Goal: Transaction & Acquisition: Obtain resource

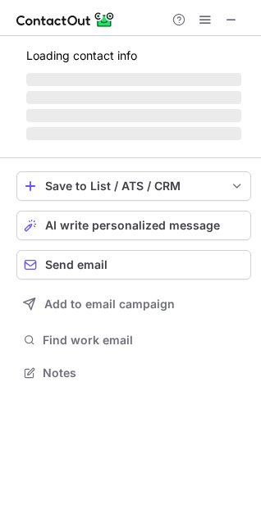
scroll to position [370, 261]
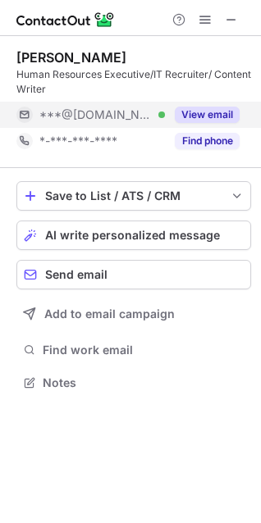
click at [200, 109] on button "View email" at bounding box center [207, 115] width 65 height 16
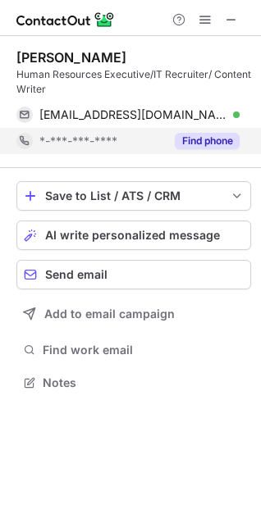
click at [206, 135] on button "Find phone" at bounding box center [207, 141] width 65 height 16
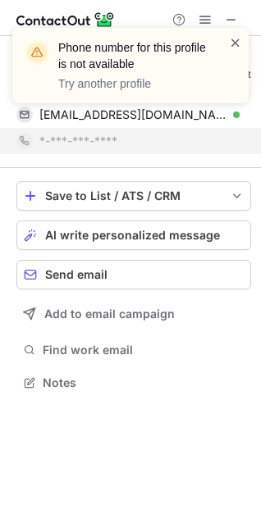
click at [232, 37] on span at bounding box center [235, 42] width 13 height 16
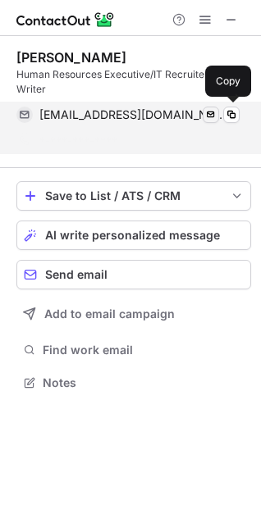
scroll to position [344, 261]
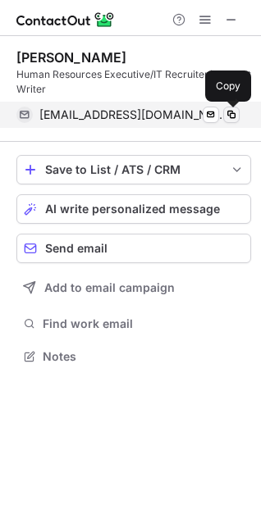
click at [229, 113] on span at bounding box center [231, 114] width 13 height 13
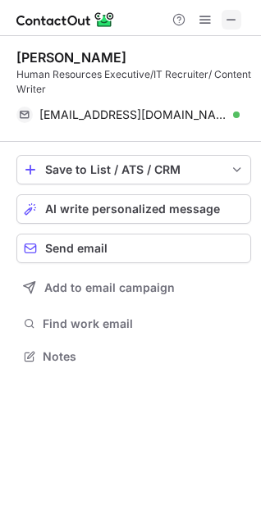
click at [229, 16] on span at bounding box center [231, 19] width 13 height 13
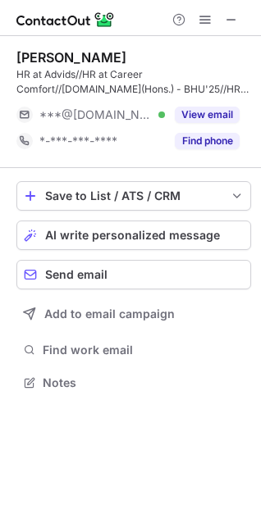
scroll to position [370, 261]
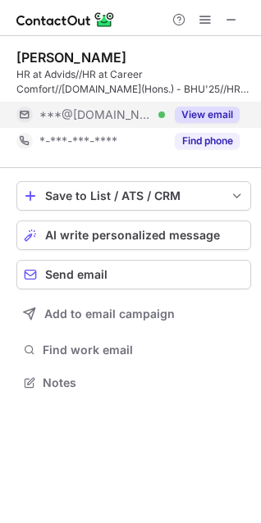
click at [199, 113] on button "View email" at bounding box center [207, 115] width 65 height 16
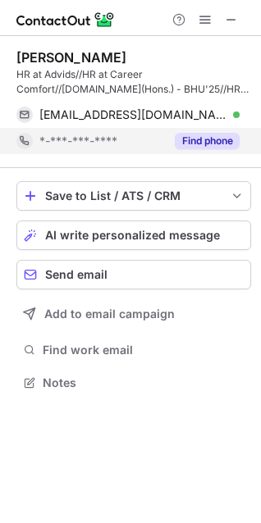
click at [198, 136] on button "Find phone" at bounding box center [207, 141] width 65 height 16
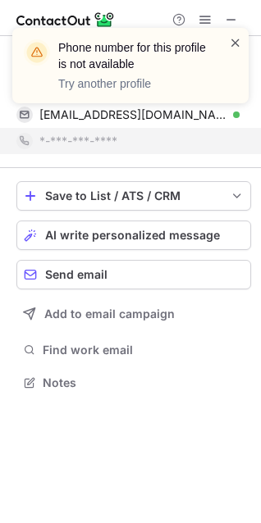
click at [235, 41] on span at bounding box center [235, 42] width 13 height 16
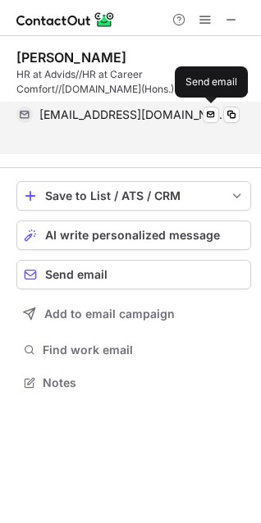
scroll to position [344, 261]
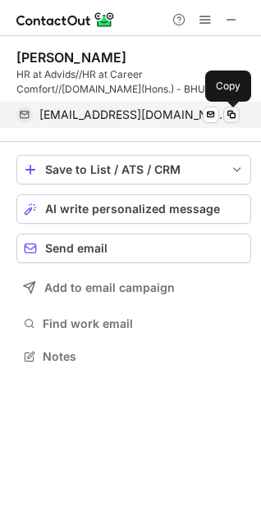
click at [229, 111] on span at bounding box center [231, 114] width 13 height 13
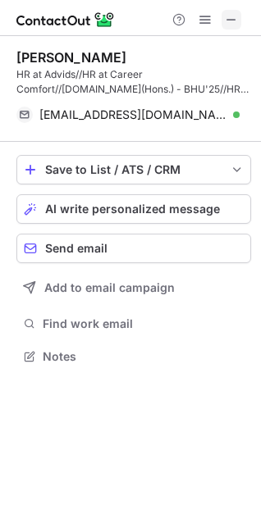
click at [232, 25] on span at bounding box center [231, 19] width 13 height 13
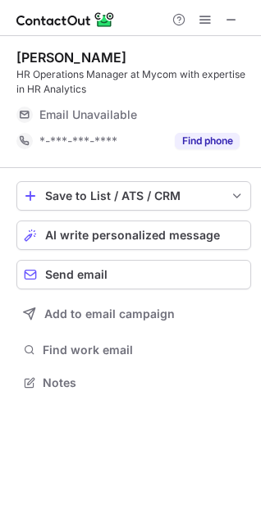
scroll to position [397, 261]
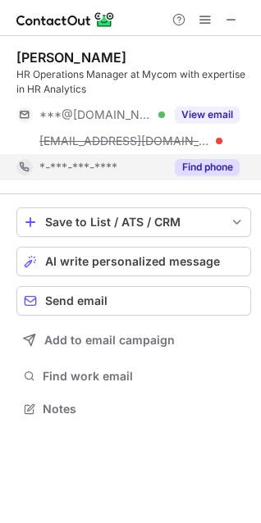
click at [209, 166] on button "Find phone" at bounding box center [207, 167] width 65 height 16
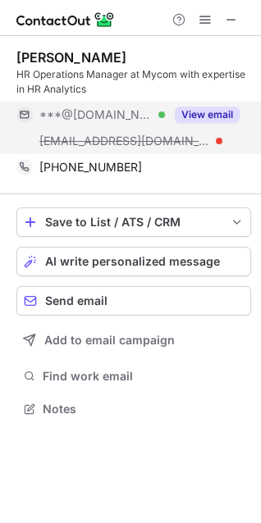
click at [194, 111] on button "View email" at bounding box center [207, 115] width 65 height 16
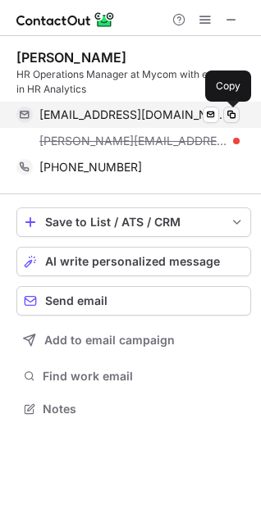
click at [229, 115] on span at bounding box center [231, 114] width 13 height 13
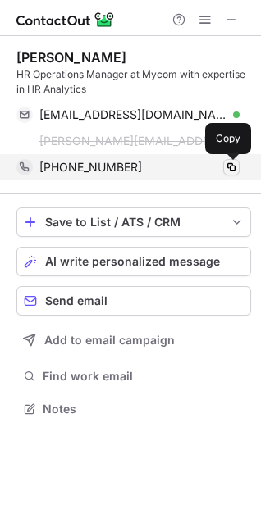
click at [230, 169] on span at bounding box center [231, 167] width 13 height 13
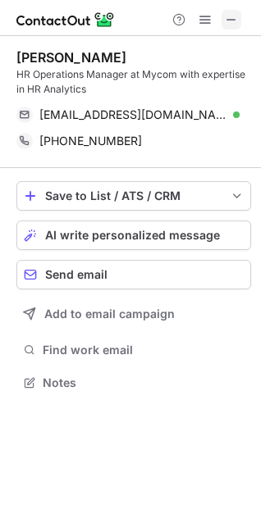
click at [235, 17] on span at bounding box center [231, 19] width 13 height 13
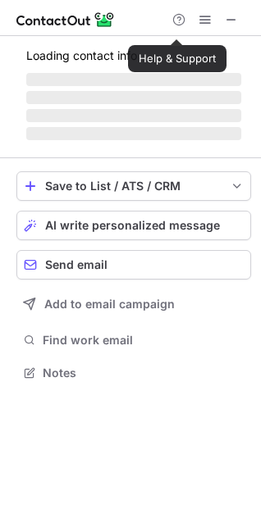
scroll to position [382, 261]
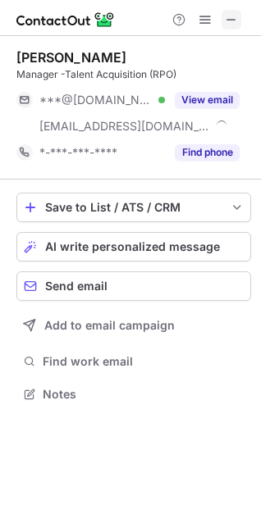
click at [232, 17] on span at bounding box center [231, 19] width 13 height 13
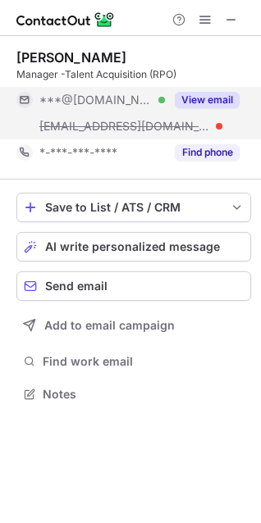
click at [192, 95] on button "View email" at bounding box center [207, 100] width 65 height 16
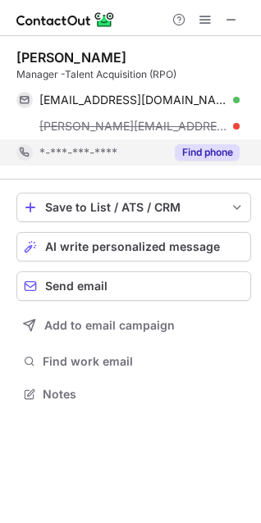
click at [197, 159] on button "Find phone" at bounding box center [207, 152] width 65 height 16
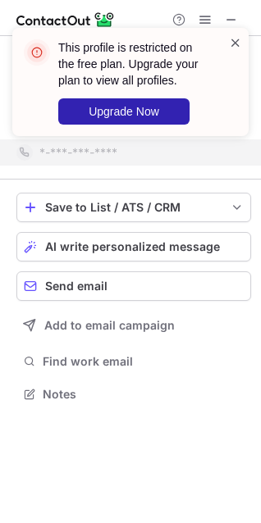
click at [239, 41] on span at bounding box center [235, 42] width 13 height 16
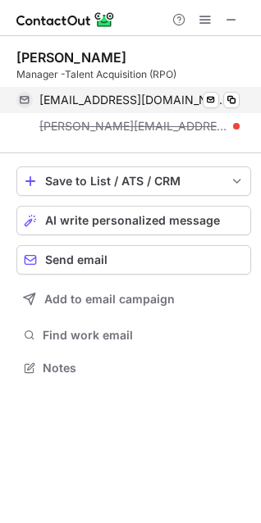
scroll to position [356, 261]
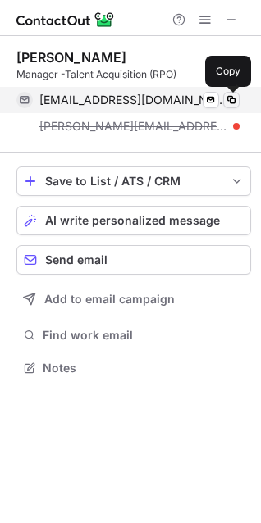
click at [225, 100] on span at bounding box center [231, 99] width 13 height 13
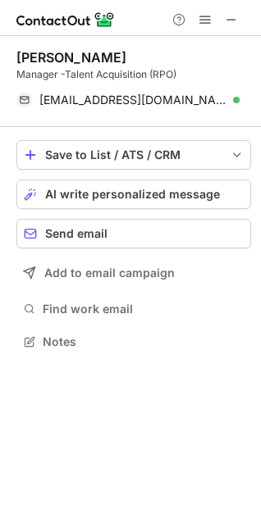
scroll to position [329, 261]
click at [229, 20] on span at bounding box center [231, 19] width 13 height 13
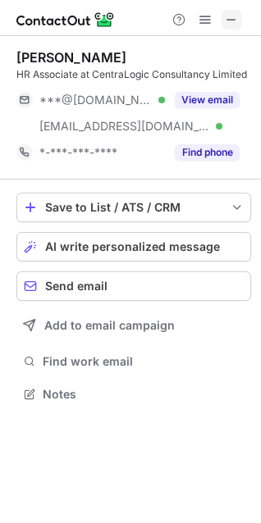
scroll to position [382, 261]
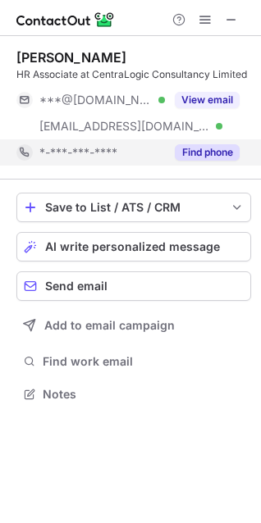
click at [228, 152] on button "Find phone" at bounding box center [207, 152] width 65 height 16
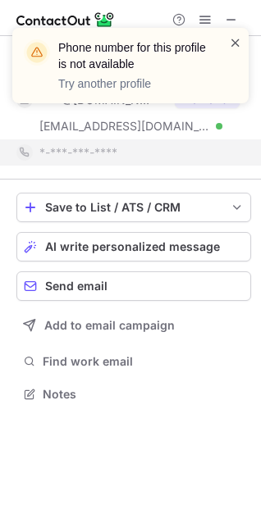
click at [236, 40] on span at bounding box center [235, 42] width 13 height 16
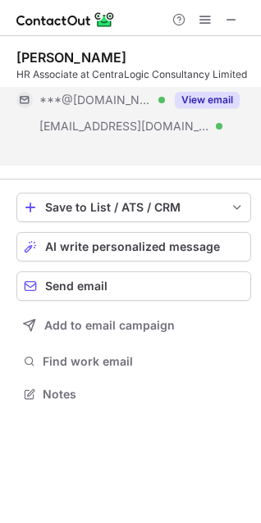
click at [208, 98] on button "View email" at bounding box center [207, 100] width 65 height 16
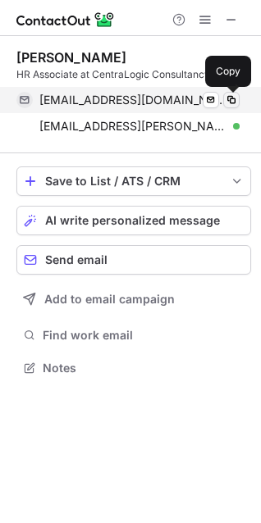
click at [228, 97] on span at bounding box center [231, 99] width 13 height 13
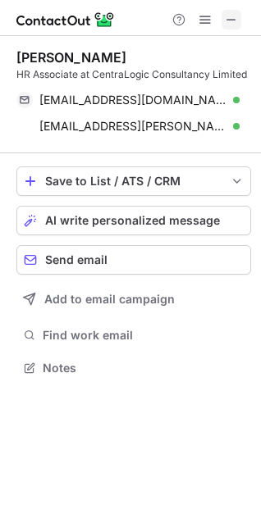
click at [232, 25] on span at bounding box center [231, 19] width 13 height 13
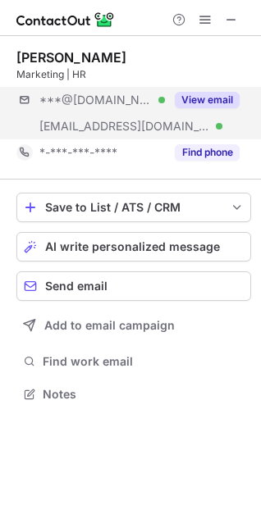
scroll to position [382, 261]
click at [224, 93] on button "View email" at bounding box center [207, 100] width 65 height 16
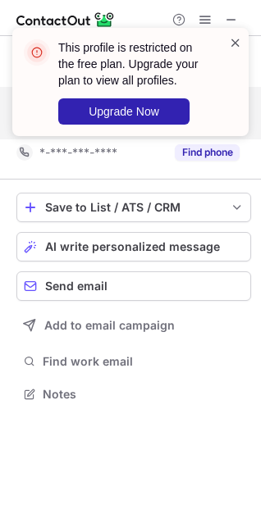
click at [239, 43] on span at bounding box center [235, 42] width 13 height 16
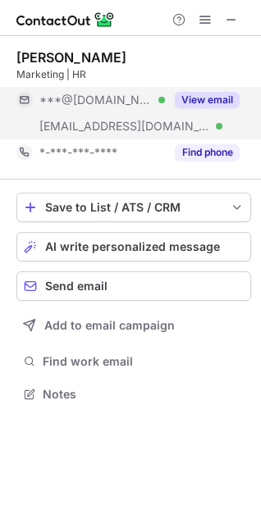
click at [202, 159] on div "This profile is restricted on the free plan. Upgrade your plan to view all prof…" at bounding box center [130, 261] width 261 height 523
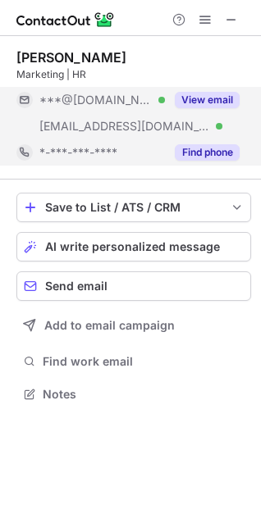
click at [202, 155] on button "Find phone" at bounding box center [207, 152] width 65 height 16
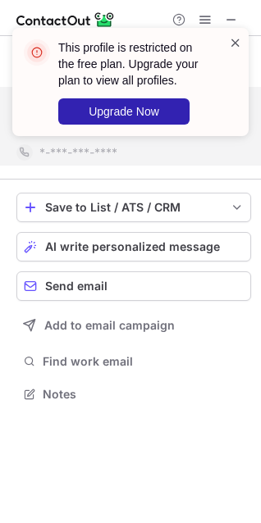
click at [239, 47] on span at bounding box center [235, 42] width 13 height 16
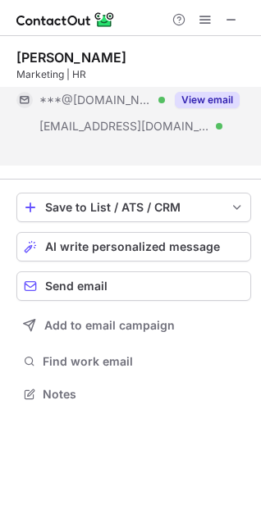
scroll to position [356, 261]
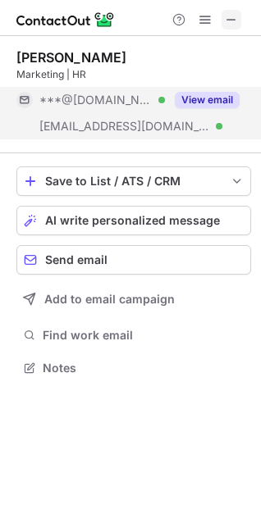
click at [233, 19] on span at bounding box center [231, 19] width 13 height 13
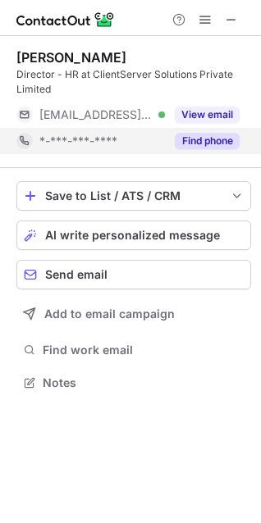
click at [204, 137] on button "Find phone" at bounding box center [207, 141] width 65 height 16
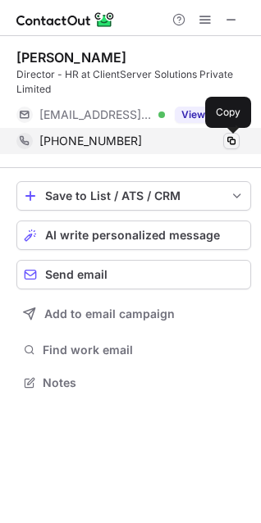
click at [231, 139] on span at bounding box center [231, 140] width 13 height 13
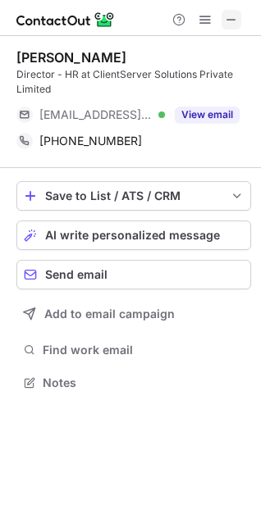
click at [231, 22] on span at bounding box center [231, 19] width 13 height 13
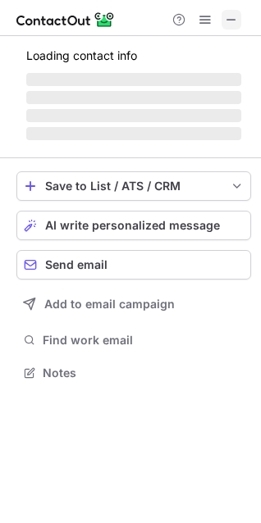
scroll to position [7, 7]
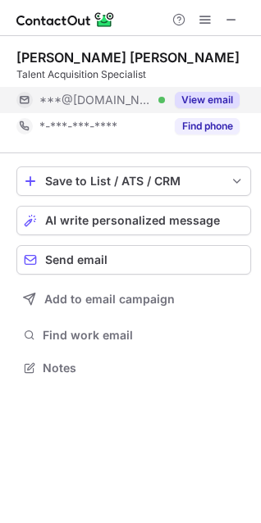
click at [209, 105] on button "View email" at bounding box center [207, 100] width 65 height 16
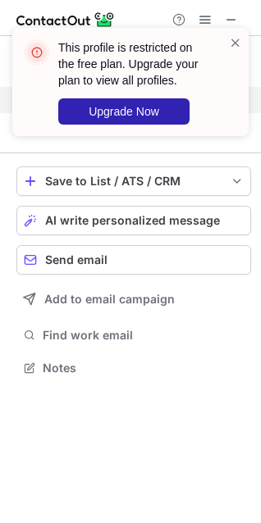
click at [205, 130] on div "This profile is restricted on the free plan. Upgrade your plan to view all prof…" at bounding box center [130, 88] width 262 height 154
click at [234, 44] on span at bounding box center [235, 42] width 13 height 16
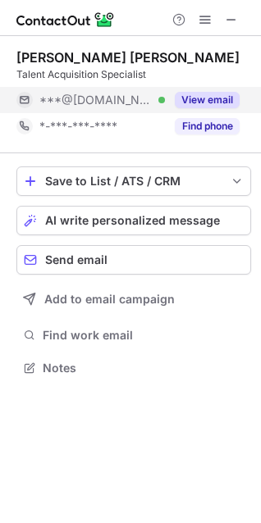
click at [202, 128] on div "This profile is restricted on the free plan. Upgrade your plan to view all prof…" at bounding box center [130, 261] width 261 height 523
click at [202, 128] on button "Find phone" at bounding box center [207, 126] width 65 height 16
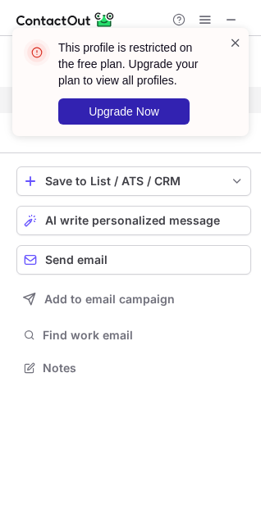
click at [235, 40] on span at bounding box center [235, 42] width 13 height 16
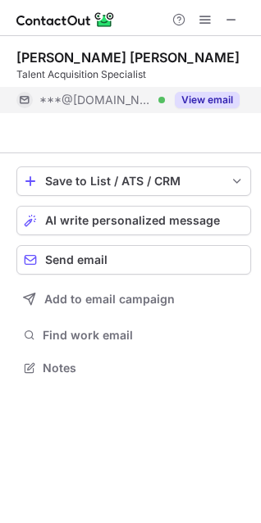
scroll to position [329, 261]
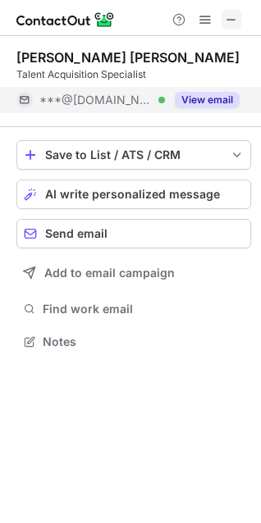
click at [232, 17] on span at bounding box center [231, 19] width 13 height 13
